Goal: Information Seeking & Learning: Find specific fact

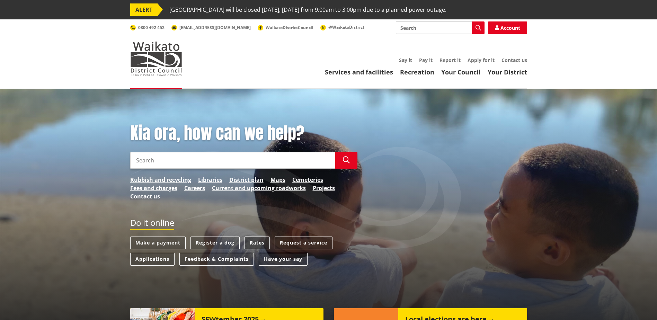
click at [256, 242] on link "Rates" at bounding box center [256, 242] width 25 height 13
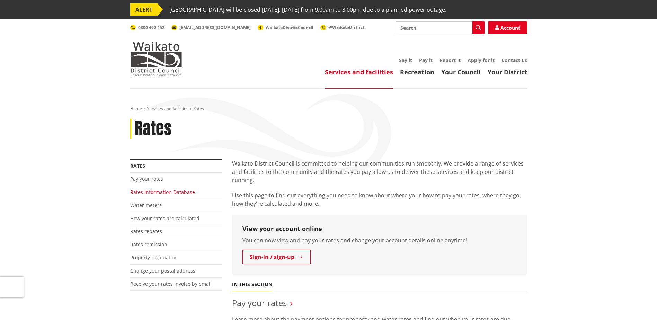
click at [152, 193] on link "Rates Information Database" at bounding box center [162, 192] width 65 height 7
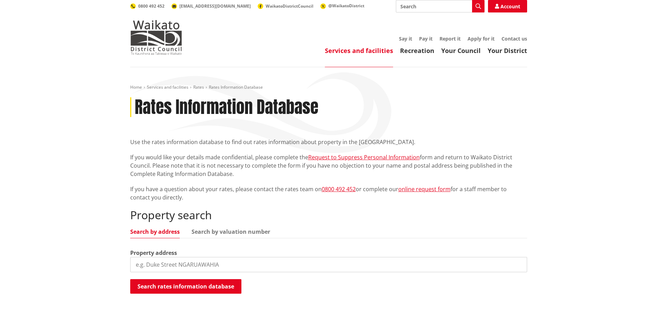
scroll to position [104, 0]
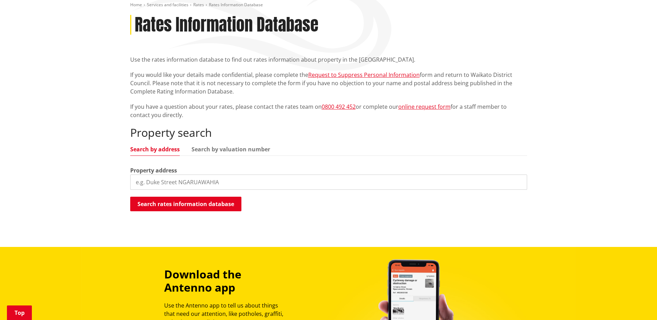
click at [162, 182] on input "search" at bounding box center [328, 182] width 397 height 15
type input "40 government road raglan"
click at [195, 205] on button "Search rates information database" at bounding box center [185, 204] width 111 height 15
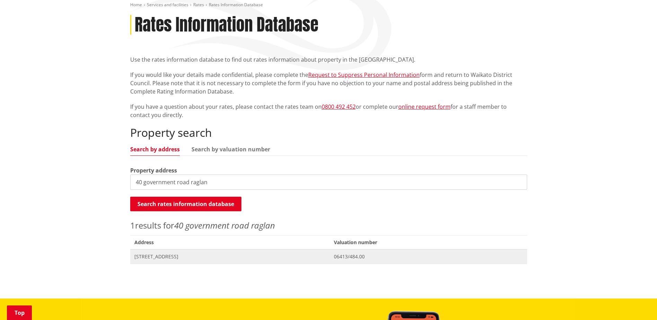
click at [326, 257] on span "[STREET_ADDRESS]" at bounding box center [229, 256] width 191 height 7
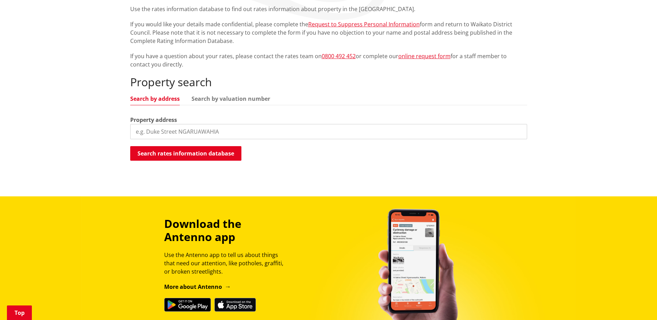
scroll to position [94, 0]
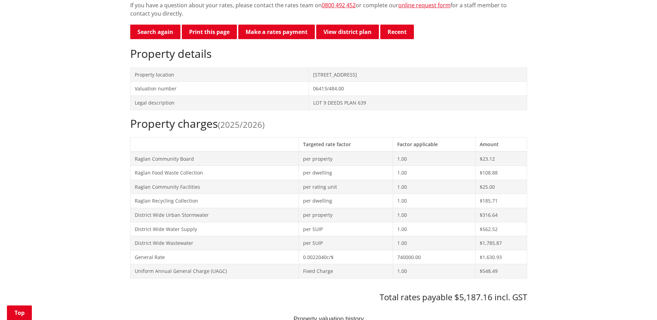
scroll to position [208, 0]
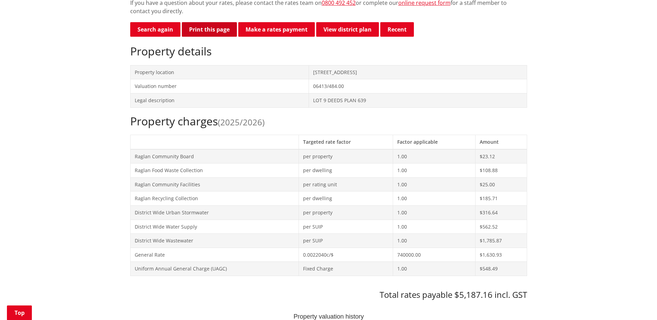
click at [202, 28] on button "Print this page" at bounding box center [209, 29] width 55 height 15
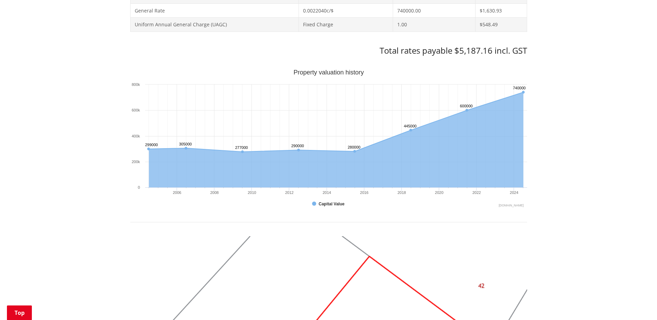
scroll to position [415, 0]
